Goal: Task Accomplishment & Management: Use online tool/utility

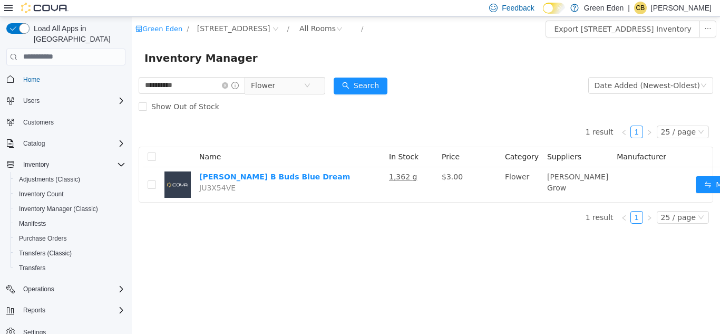
scroll to position [0, 13]
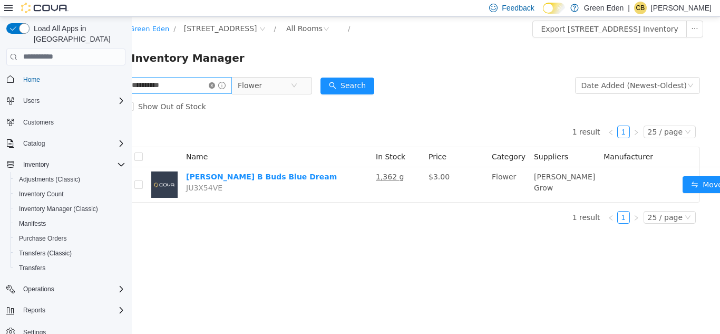
click at [215, 85] on icon "icon: close-circle" at bounding box center [212, 85] width 6 height 6
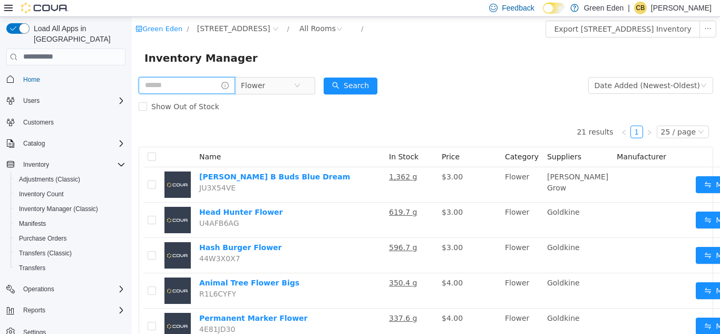
click at [205, 84] on input "text" at bounding box center [187, 84] width 96 height 17
type input "******"
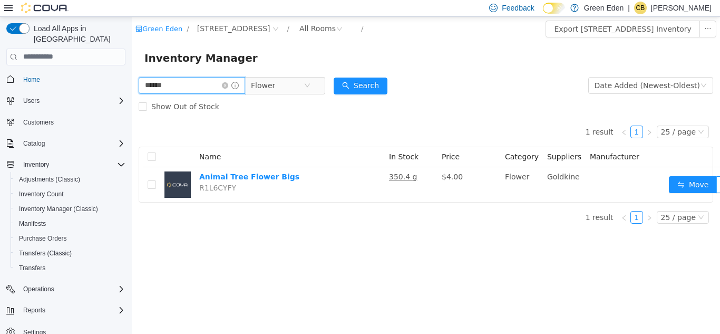
scroll to position [0, 21]
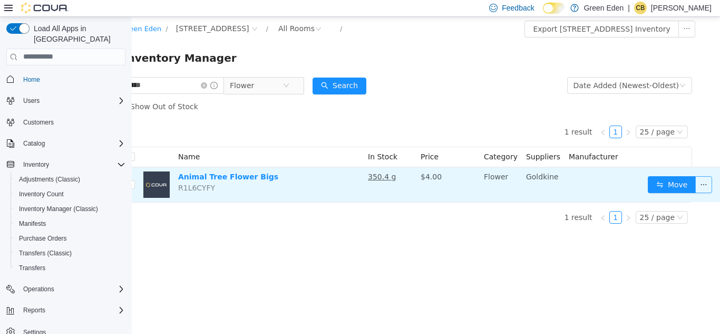
click at [696, 189] on button "button" at bounding box center [703, 183] width 17 height 17
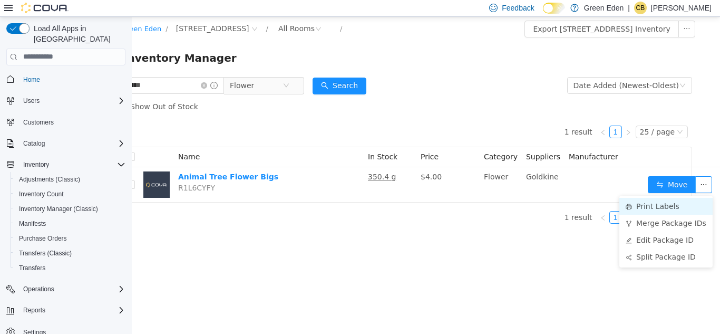
click at [660, 208] on li "Print Labels" at bounding box center [665, 205] width 93 height 17
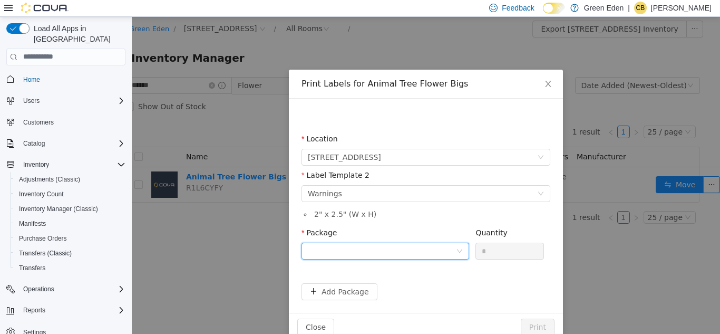
click at [396, 255] on div at bounding box center [382, 250] width 148 height 16
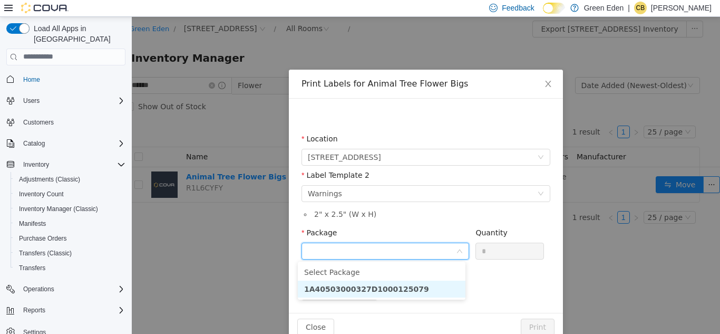
click at [400, 284] on strong "1A40503000327D1000125079" at bounding box center [366, 288] width 125 height 8
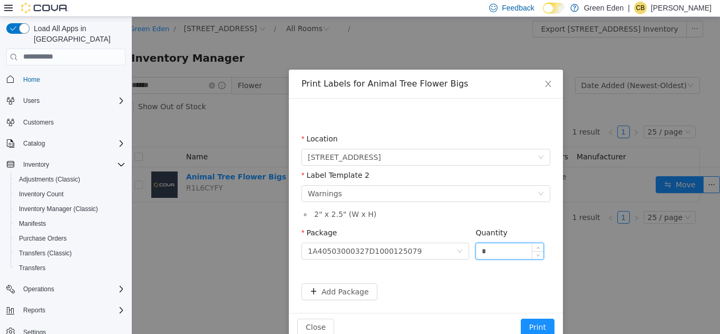
click at [488, 251] on input "*" at bounding box center [509, 250] width 67 height 16
type input "**"
click at [534, 321] on button "Print" at bounding box center [538, 326] width 34 height 17
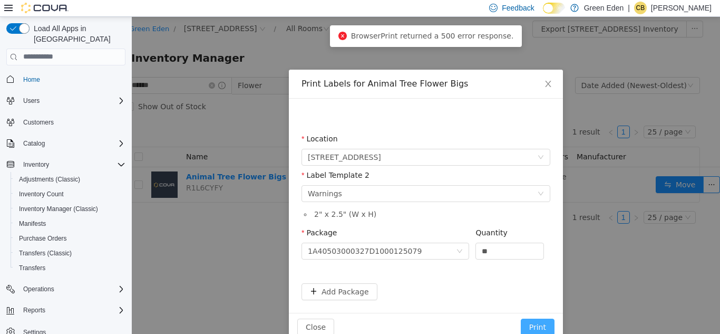
click at [534, 321] on button "Print" at bounding box center [538, 326] width 34 height 17
